Goal: Find specific fact: Find specific fact

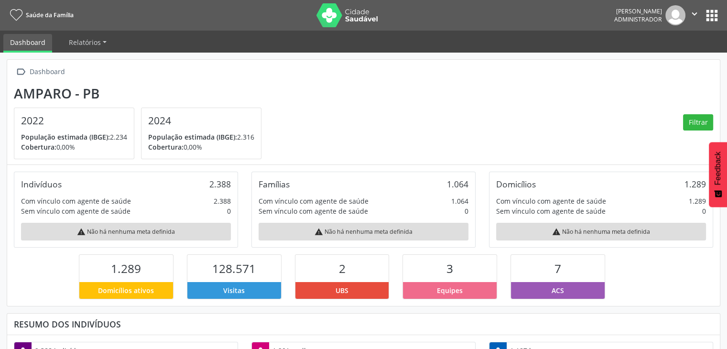
scroll to position [157, 237]
click at [708, 20] on button "apps" at bounding box center [711, 15] width 17 height 17
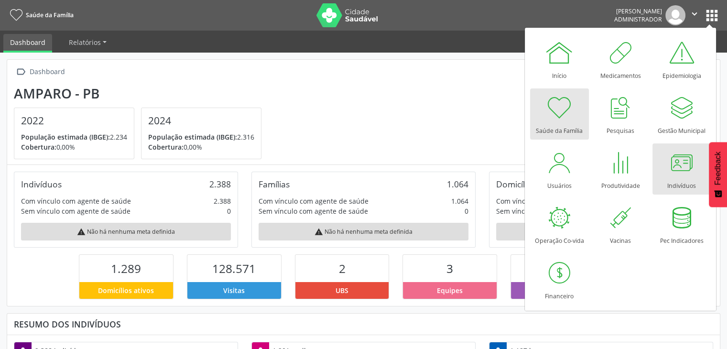
click at [681, 174] on div at bounding box center [681, 162] width 29 height 29
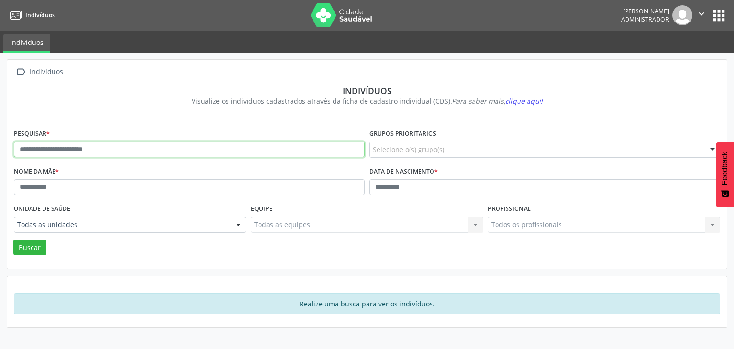
click at [155, 147] on input "text" at bounding box center [189, 149] width 351 height 16
type input "**********"
click at [13, 239] on button "Buscar" at bounding box center [29, 247] width 33 height 16
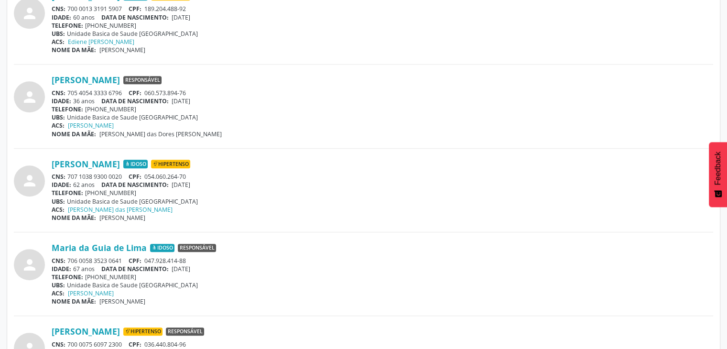
scroll to position [621, 0]
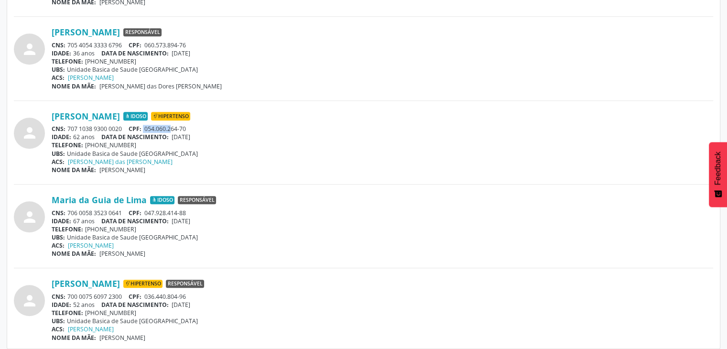
drag, startPoint x: 143, startPoint y: 127, endPoint x: 199, endPoint y: 127, distance: 55.9
click at [176, 127] on div "CNS: 707 1038 9300 0020 CPF: 054.060.264-70" at bounding box center [382, 129] width 661 height 8
click at [201, 127] on div "CNS: 707 1038 9300 0020 CPF: 054.060.264-70" at bounding box center [382, 129] width 661 height 8
drag, startPoint x: 145, startPoint y: 127, endPoint x: 194, endPoint y: 128, distance: 48.7
click at [194, 128] on div "CNS: 707 1038 9300 0020 CPF: 054.060.264-70" at bounding box center [382, 129] width 661 height 8
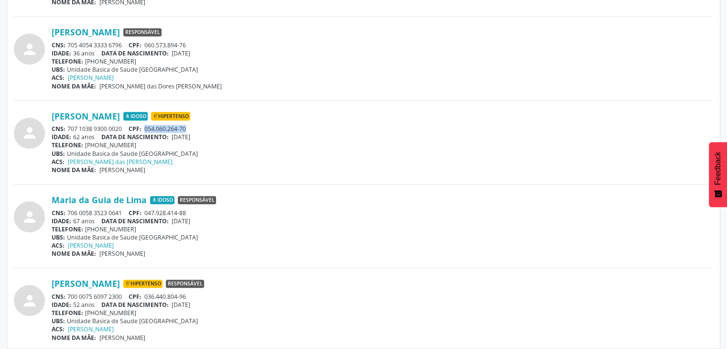
copy span "054.060.264-70"
drag, startPoint x: 67, startPoint y: 126, endPoint x: 126, endPoint y: 126, distance: 59.2
click at [126, 126] on div "CNS: 707 1038 9300 0020 CPF: 054.060.264-70" at bounding box center [382, 129] width 661 height 8
copy div "707 1038 9300 0020"
